Goal: Task Accomplishment & Management: Use online tool/utility

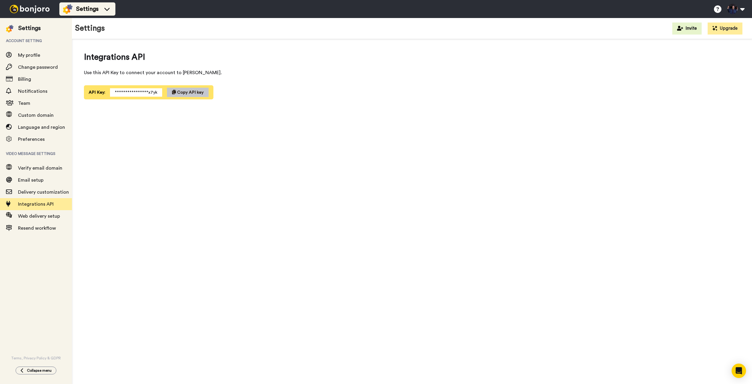
click at [74, 9] on div "Settings" at bounding box center [87, 9] width 49 height 10
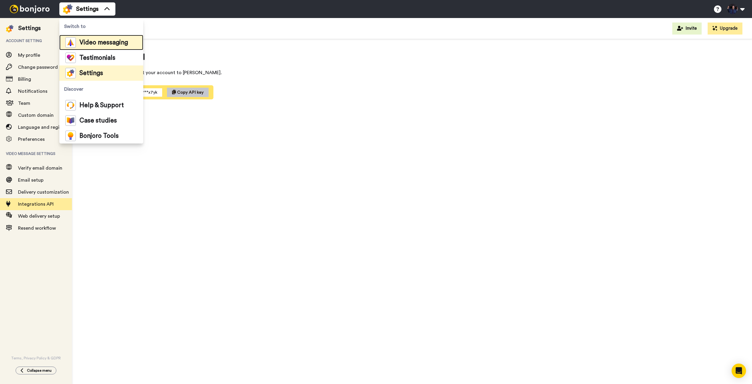
click at [105, 44] on span "Video messaging" at bounding box center [103, 43] width 49 height 6
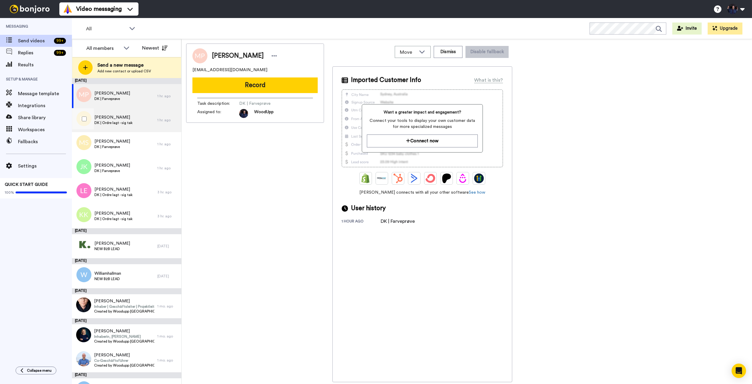
click at [126, 122] on span "DK | Ordre lagt - sig tak" at bounding box center [113, 122] width 38 height 5
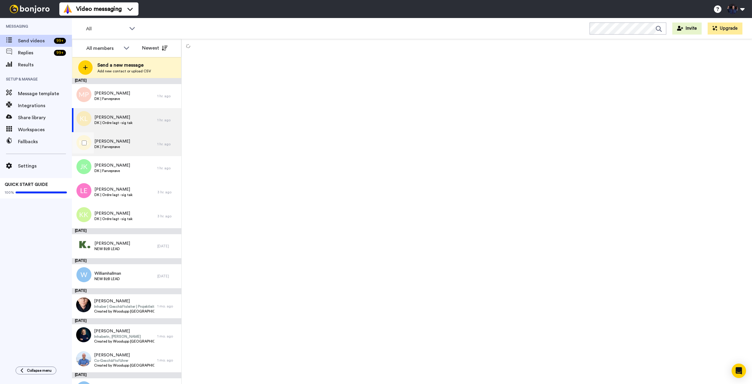
click at [130, 150] on div "Mirnes Sahinovic DK | Farveprøve" at bounding box center [114, 144] width 85 height 24
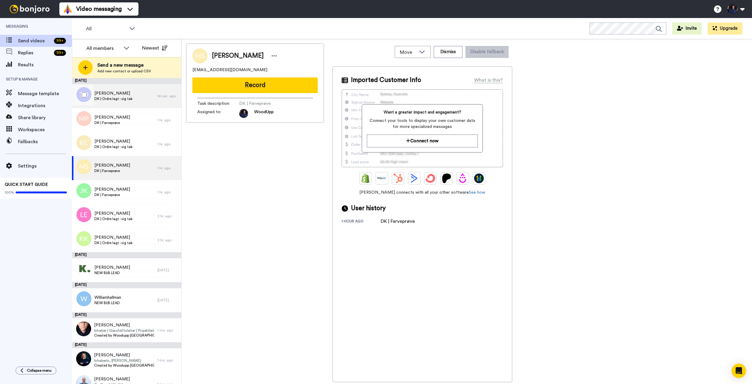
click at [128, 99] on span "DK | Ordre lagt - sig tak" at bounding box center [113, 98] width 38 height 5
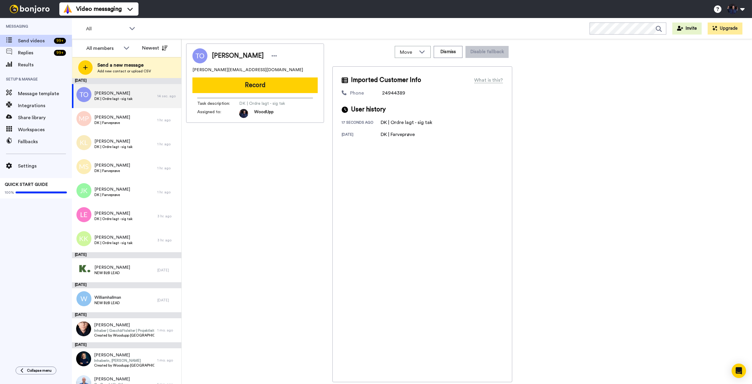
click at [396, 93] on span "24944389" at bounding box center [393, 93] width 23 height 5
click at [439, 52] on button "Dismiss" at bounding box center [448, 52] width 29 height 12
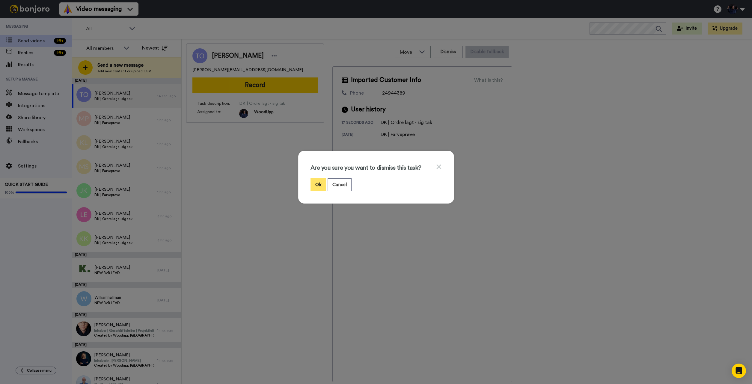
click at [317, 184] on button "Ok" at bounding box center [319, 184] width 16 height 13
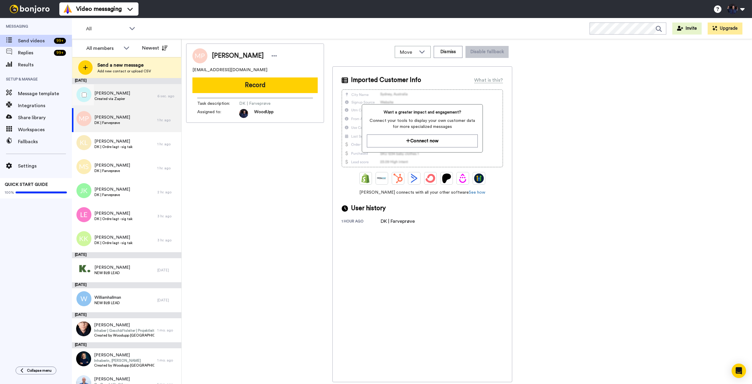
click at [121, 97] on span "Created via Zapier" at bounding box center [112, 98] width 36 height 5
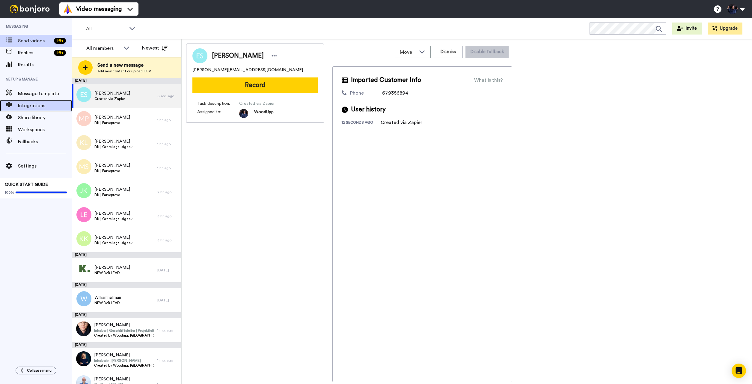
click at [26, 106] on span "Integrations" at bounding box center [45, 105] width 54 height 7
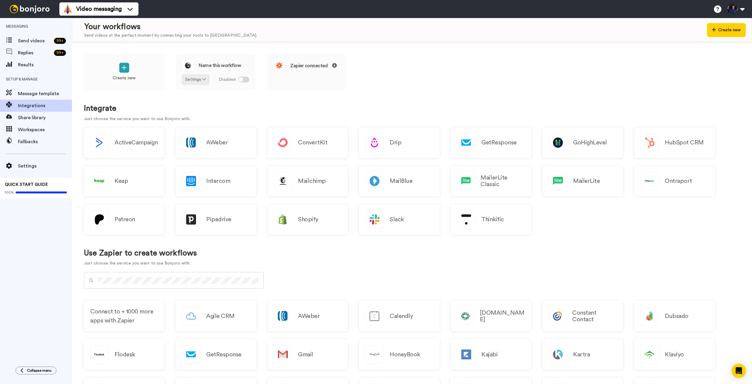
click at [484, 89] on div "Create new Name this workflow Settings Disabled Zapier connected" at bounding box center [412, 76] width 656 height 44
click at [196, 84] on button "Settings" at bounding box center [196, 79] width 28 height 11
click at [194, 79] on button "Settings" at bounding box center [196, 79] width 28 height 11
click at [413, 62] on div "Create new Name this workflow Settings Disabled Zapier connected" at bounding box center [412, 76] width 656 height 44
click at [102, 67] on div "Create new" at bounding box center [124, 72] width 80 height 36
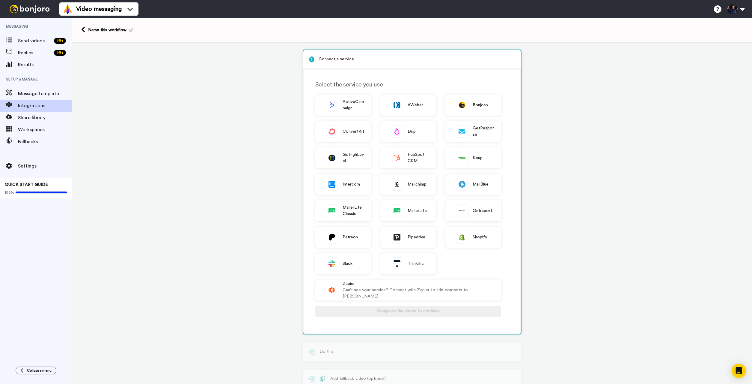
click at [473, 94] on div "Select the service you use ActiveCampaign AWeber Bonjoro ConvertKit Drip GetRes…" at bounding box center [414, 201] width 199 height 251
click at [474, 103] on span "Bonjoro" at bounding box center [481, 105] width 16 height 6
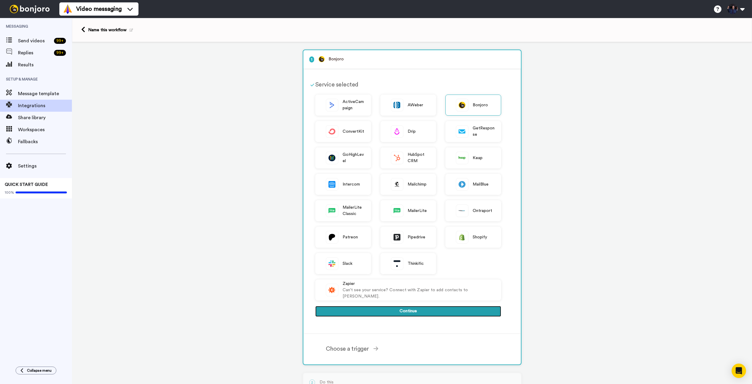
click at [408, 309] on button "Continue" at bounding box center [408, 311] width 186 height 11
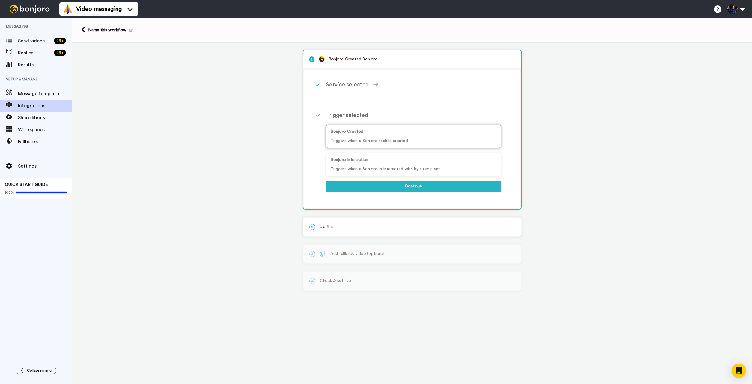
click at [379, 134] on p "Bonjoro Created" at bounding box center [414, 131] width 166 height 6
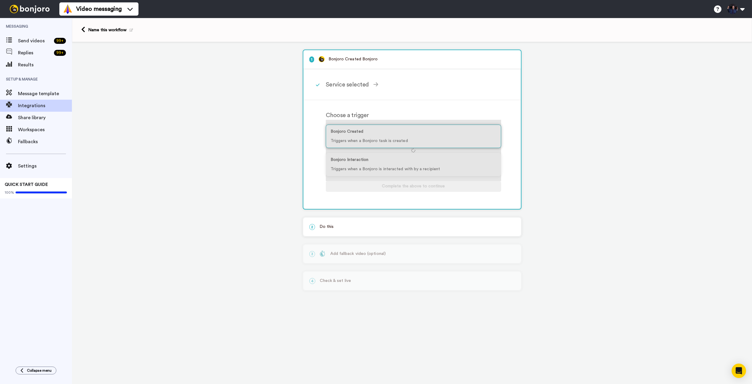
click at [379, 134] on div at bounding box center [413, 150] width 175 height 61
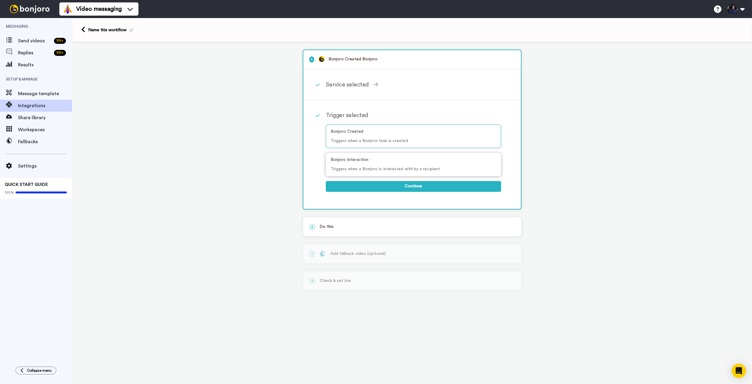
click at [370, 164] on div "Bonjoro Interaction Triggers when a Bonjoro is interacted with by a recipient" at bounding box center [413, 164] width 175 height 23
click at [365, 84] on div "Service selected" at bounding box center [413, 84] width 175 height 9
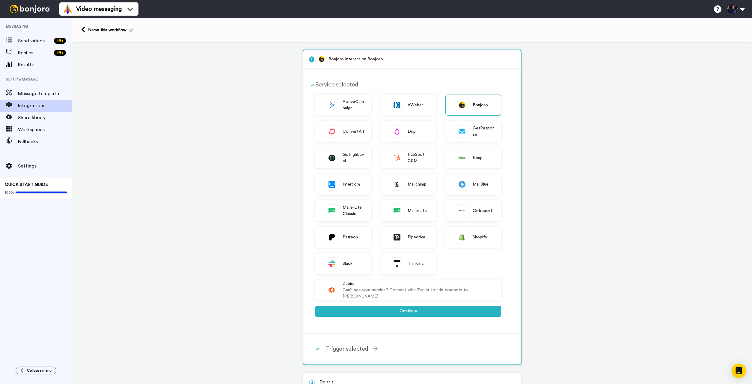
click at [318, 86] on div "Service selected" at bounding box center [408, 84] width 186 height 9
click at [313, 82] on div at bounding box center [312, 85] width 5 height 18
drag, startPoint x: 246, startPoint y: 122, endPoint x: 306, endPoint y: 199, distance: 97.2
click at [246, 123] on div "1 Bonjoro Interaction Bonjoro Service selected ActiveCampaign AWeber Bonjoro Co…" at bounding box center [412, 251] width 680 height 419
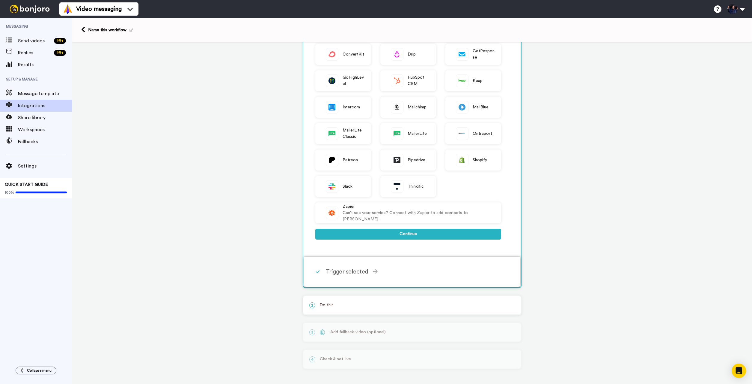
click at [376, 273] on icon at bounding box center [375, 270] width 5 height 5
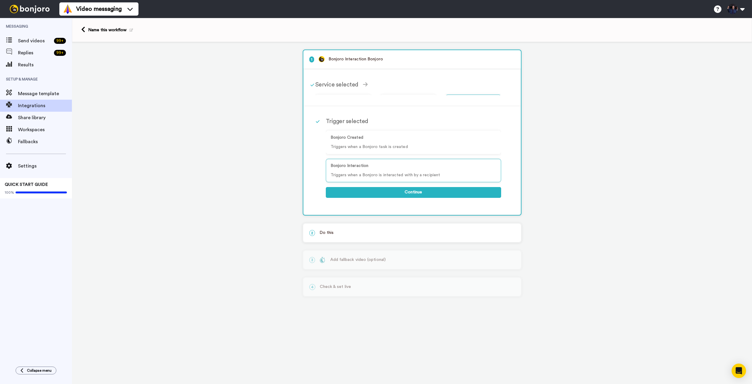
scroll to position [0, 0]
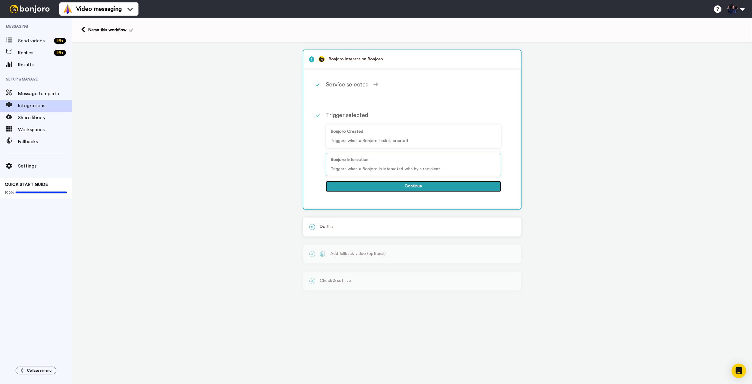
click at [393, 187] on button "Continue" at bounding box center [413, 186] width 175 height 11
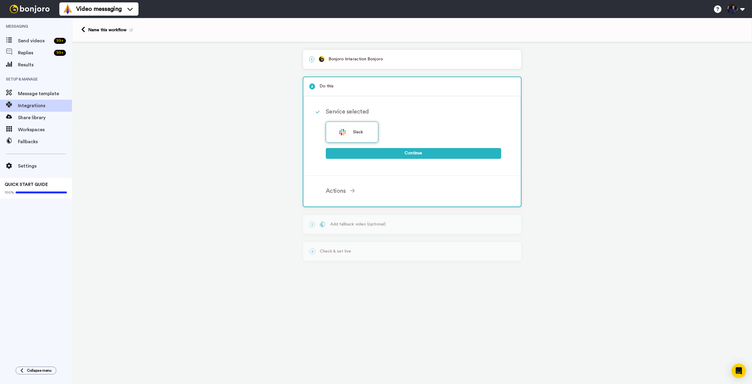
click at [345, 132] on img at bounding box center [343, 132] width 12 height 12
click at [358, 135] on div "Slack" at bounding box center [352, 131] width 53 height 21
click at [358, 135] on span "Slack" at bounding box center [358, 132] width 10 height 6
click at [340, 117] on div "Service selected Slack Continue" at bounding box center [420, 136] width 189 height 67
click at [351, 110] on div "Service selected" at bounding box center [413, 111] width 175 height 9
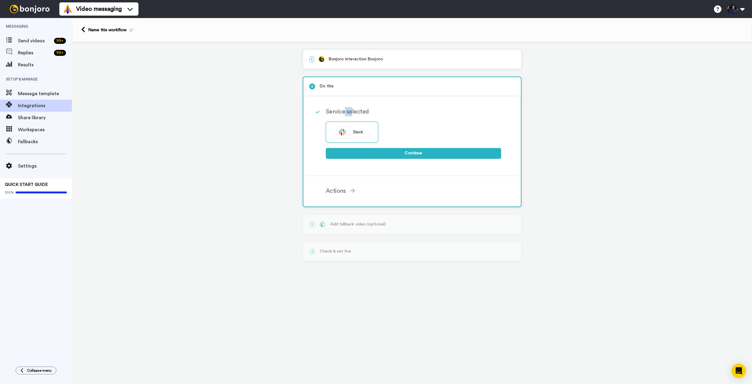
click at [351, 110] on div "Service selected" at bounding box center [413, 111] width 175 height 9
click at [346, 185] on div "Actions Send To Slack Send a message to Slack Complete the above to continue" at bounding box center [420, 191] width 189 height 18
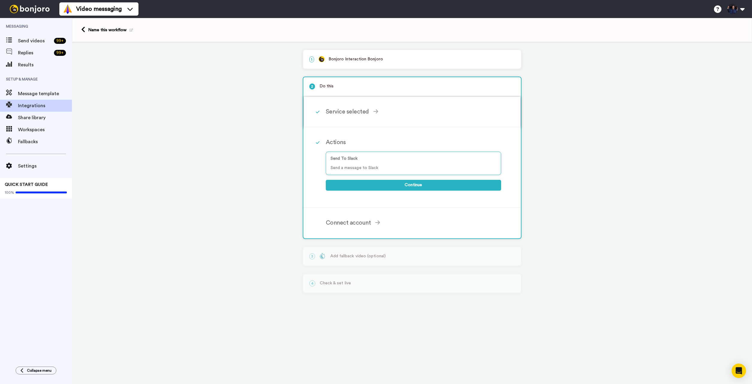
click at [341, 107] on div "Service selected Slack Continue" at bounding box center [420, 112] width 189 height 18
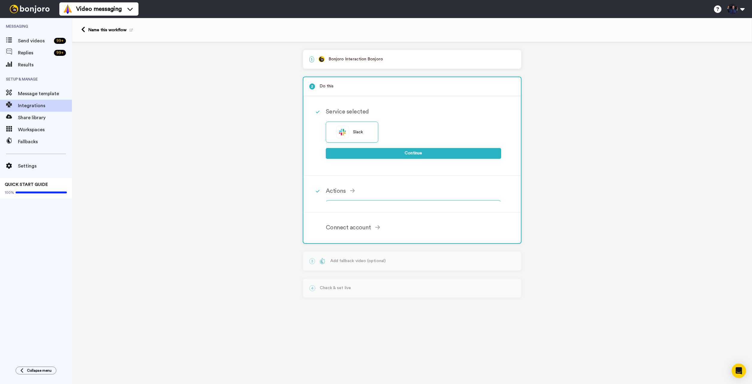
click at [337, 79] on div "2 Do this" at bounding box center [412, 86] width 218 height 19
click at [372, 63] on div "1 Bonjoro Interaction Bonjoro" at bounding box center [412, 59] width 218 height 18
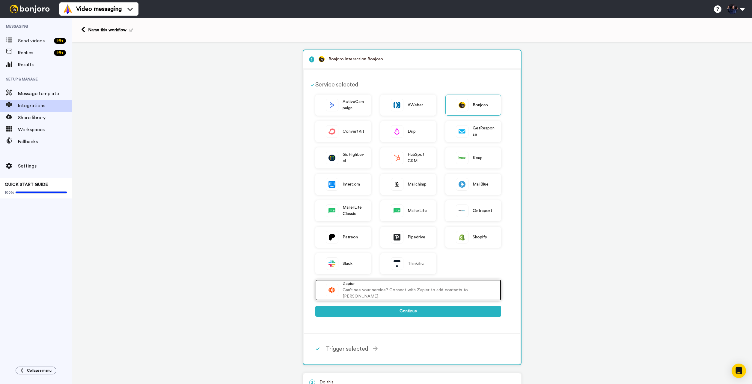
click at [349, 293] on div "Can't see your service? Connect with Zapier to add contacts to [PERSON_NAME]." at bounding box center [419, 293] width 152 height 13
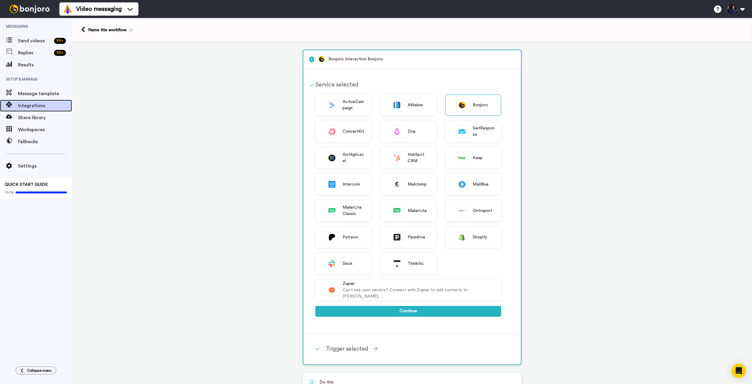
click at [37, 111] on div "Integrations" at bounding box center [36, 106] width 72 height 12
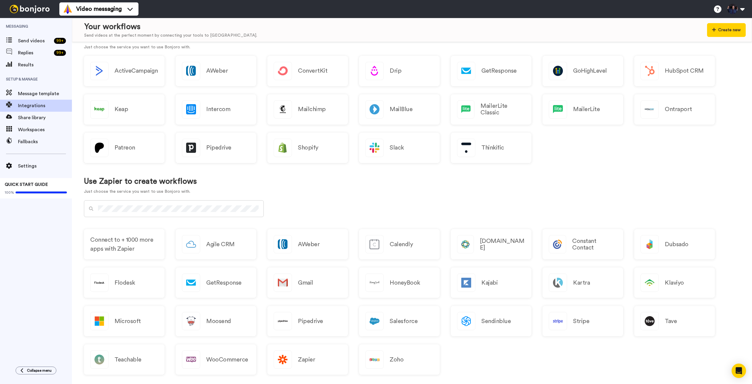
scroll to position [82, 0]
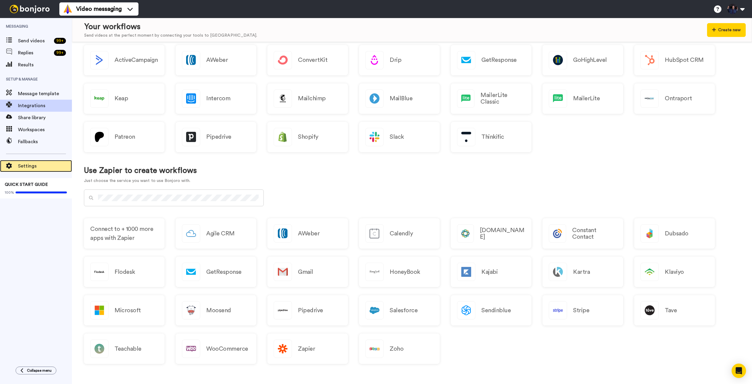
click at [20, 167] on span "Settings" at bounding box center [45, 165] width 54 height 7
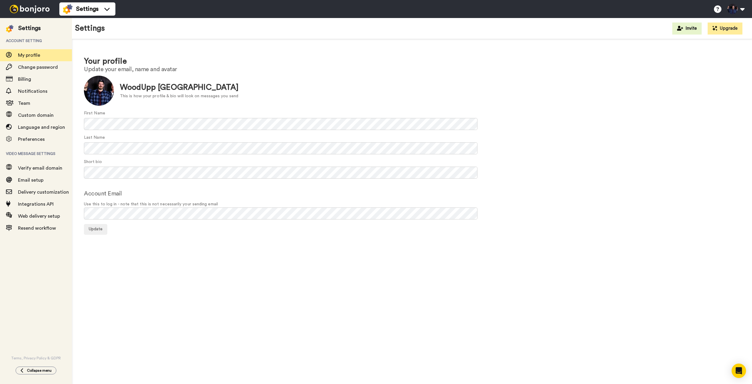
click at [42, 204] on span "Integrations API" at bounding box center [36, 204] width 36 height 5
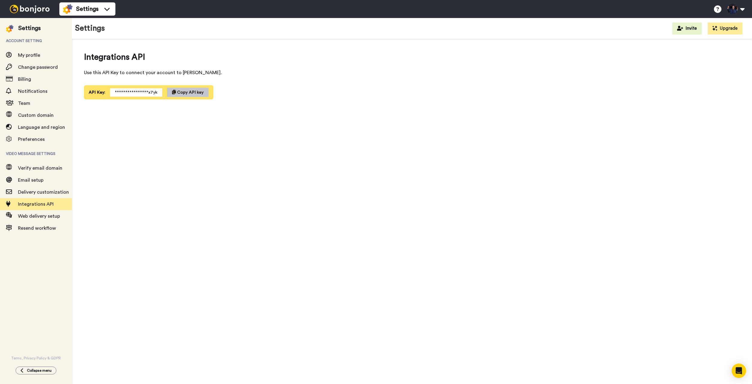
click at [23, 28] on div "Settings" at bounding box center [29, 28] width 22 height 8
click at [103, 9] on div "Settings" at bounding box center [87, 9] width 49 height 10
click at [728, 10] on button at bounding box center [736, 8] width 23 height 13
click at [99, 10] on span "Settings" at bounding box center [87, 9] width 22 height 8
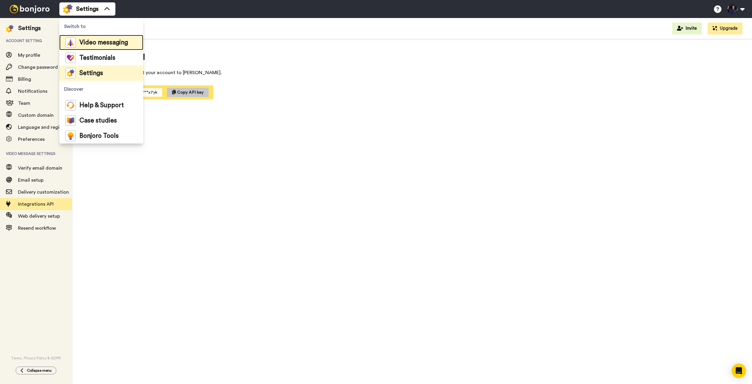
click at [93, 38] on div "Video messaging" at bounding box center [96, 42] width 63 height 10
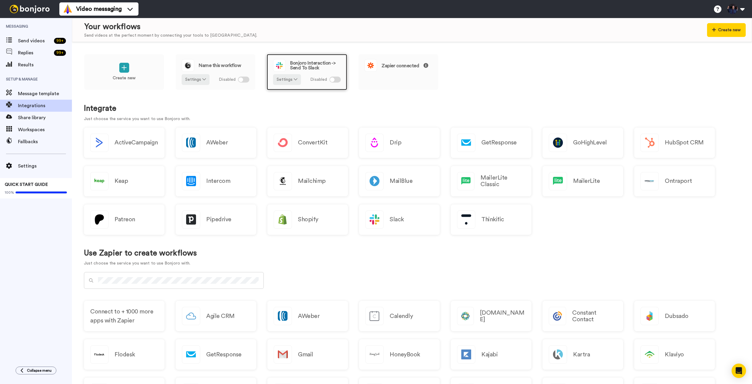
click at [321, 62] on span "Bonjoro Interaction -> Send To Slack" at bounding box center [315, 66] width 51 height 10
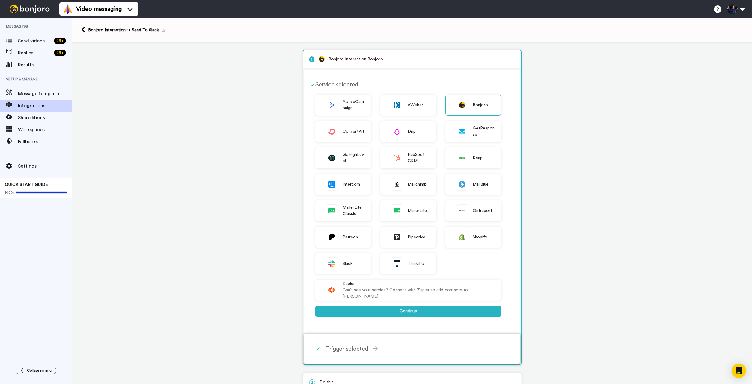
click at [370, 340] on div "Trigger selected [PERSON_NAME] Created Triggers when a Bonjoro task is created …" at bounding box center [420, 348] width 189 height 18
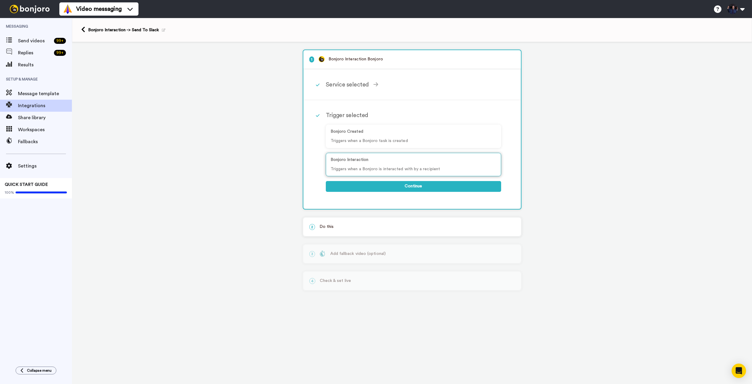
click at [382, 174] on div "Bonjoro Interaction Triggers when a Bonjoro is interacted with by a recipient" at bounding box center [413, 164] width 175 height 23
click at [395, 133] on p "Bonjoro Created" at bounding box center [414, 131] width 166 height 6
click at [364, 162] on p "Bonjoro Interaction" at bounding box center [414, 160] width 166 height 6
click at [359, 83] on div "Service selected" at bounding box center [413, 84] width 175 height 9
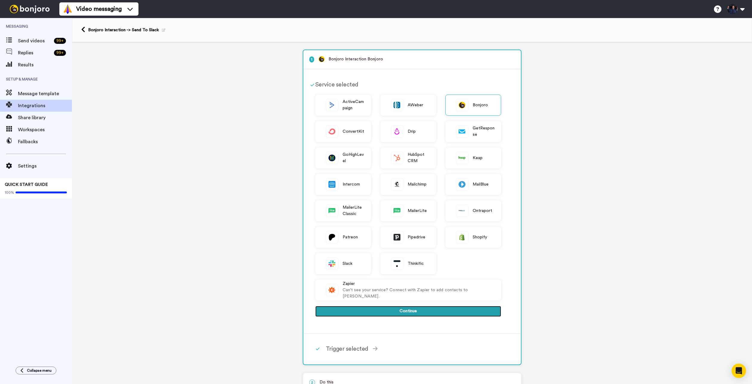
click at [381, 312] on button "Continue" at bounding box center [408, 311] width 186 height 11
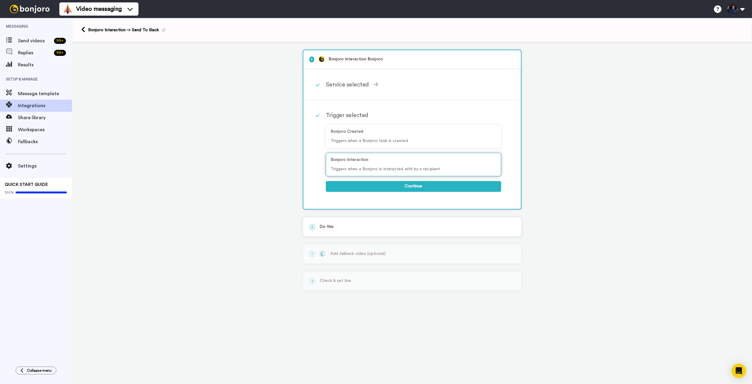
click at [373, 155] on div "Bonjoro Interaction Triggers when a Bonjoro is interacted with by a recipient" at bounding box center [413, 164] width 175 height 23
click at [393, 193] on div "[PERSON_NAME] Created Triggers when a [PERSON_NAME] task is created Bonjoro Int…" at bounding box center [413, 159] width 175 height 78
click at [396, 186] on button "Continue" at bounding box center [413, 186] width 175 height 11
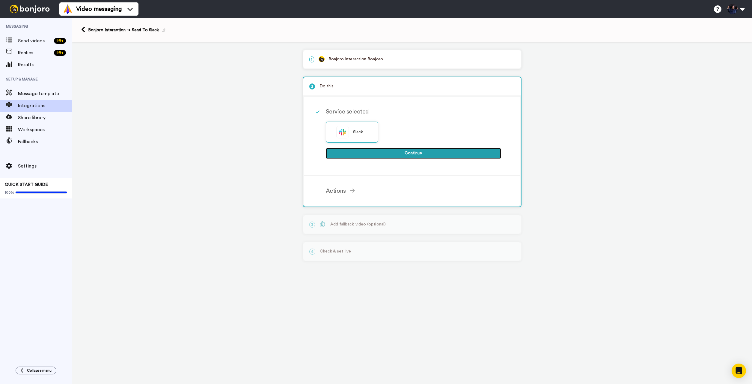
click at [409, 155] on button "Continue" at bounding box center [413, 153] width 175 height 11
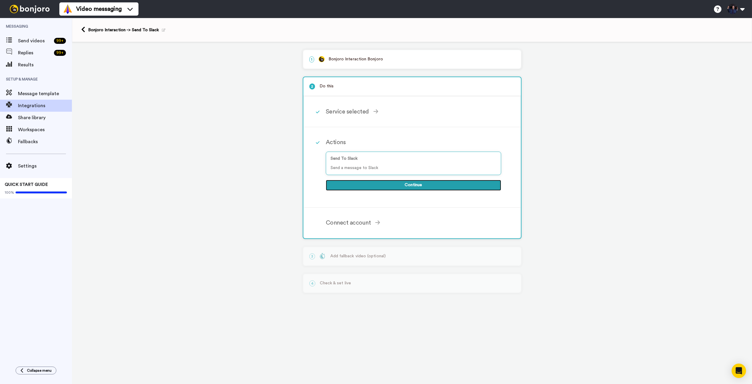
click at [380, 185] on button "Continue" at bounding box center [413, 185] width 175 height 11
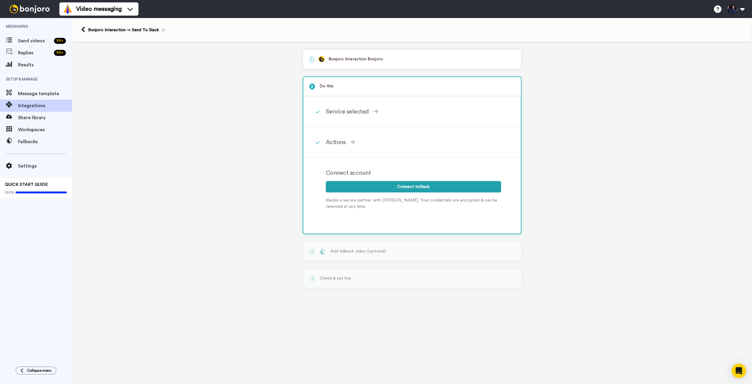
click at [341, 57] on p "1 Bonjoro Interaction Bonjoro" at bounding box center [412, 59] width 206 height 6
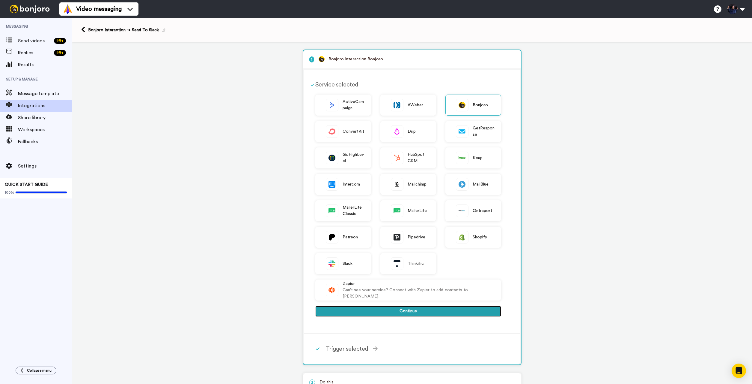
click at [417, 311] on button "Continue" at bounding box center [408, 311] width 186 height 11
